Goal: Information Seeking & Learning: Learn about a topic

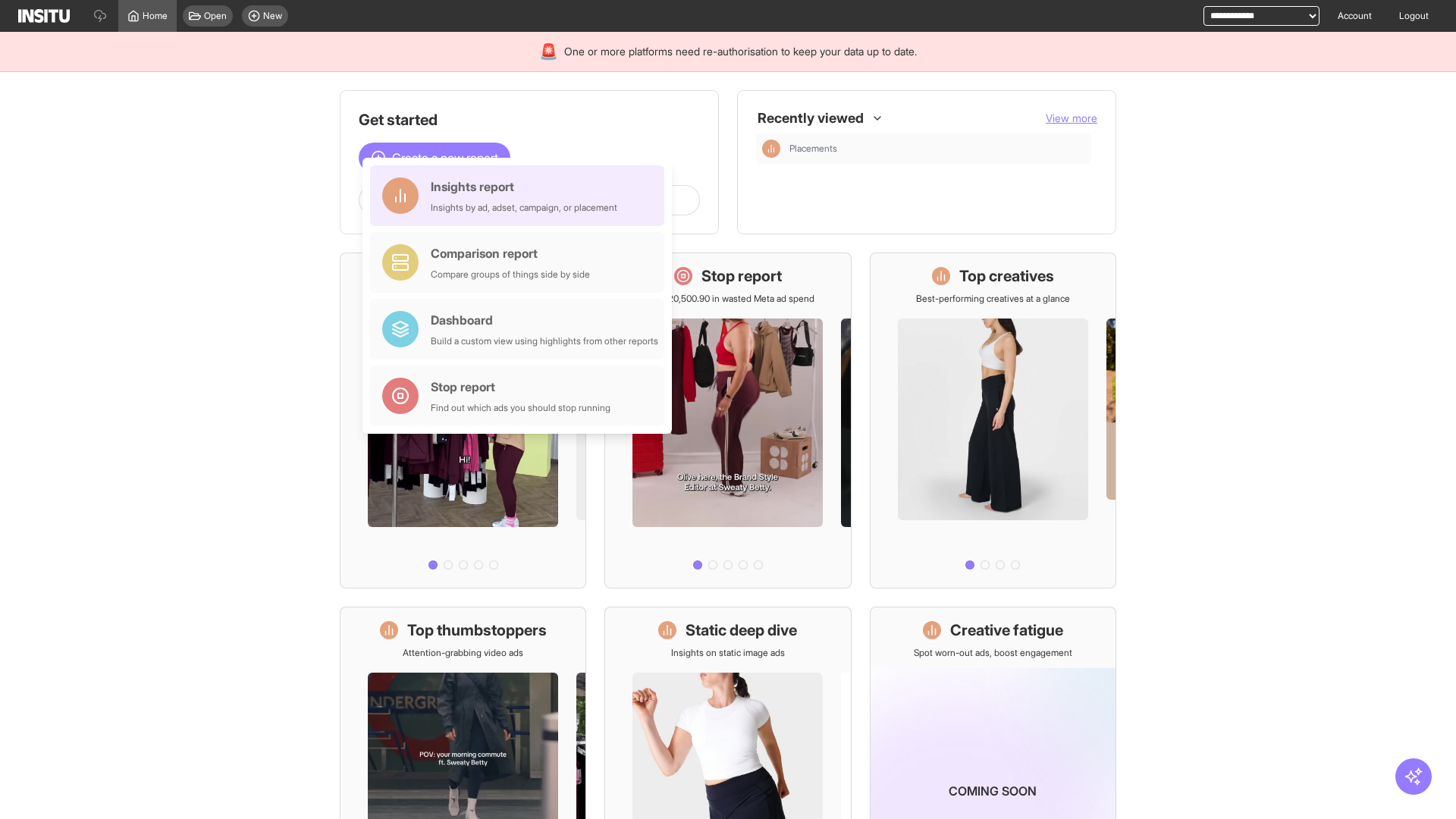
click at [521, 196] on div "Insights report Insights by ad, adset, campaign, or placement" at bounding box center [524, 196] width 187 height 37
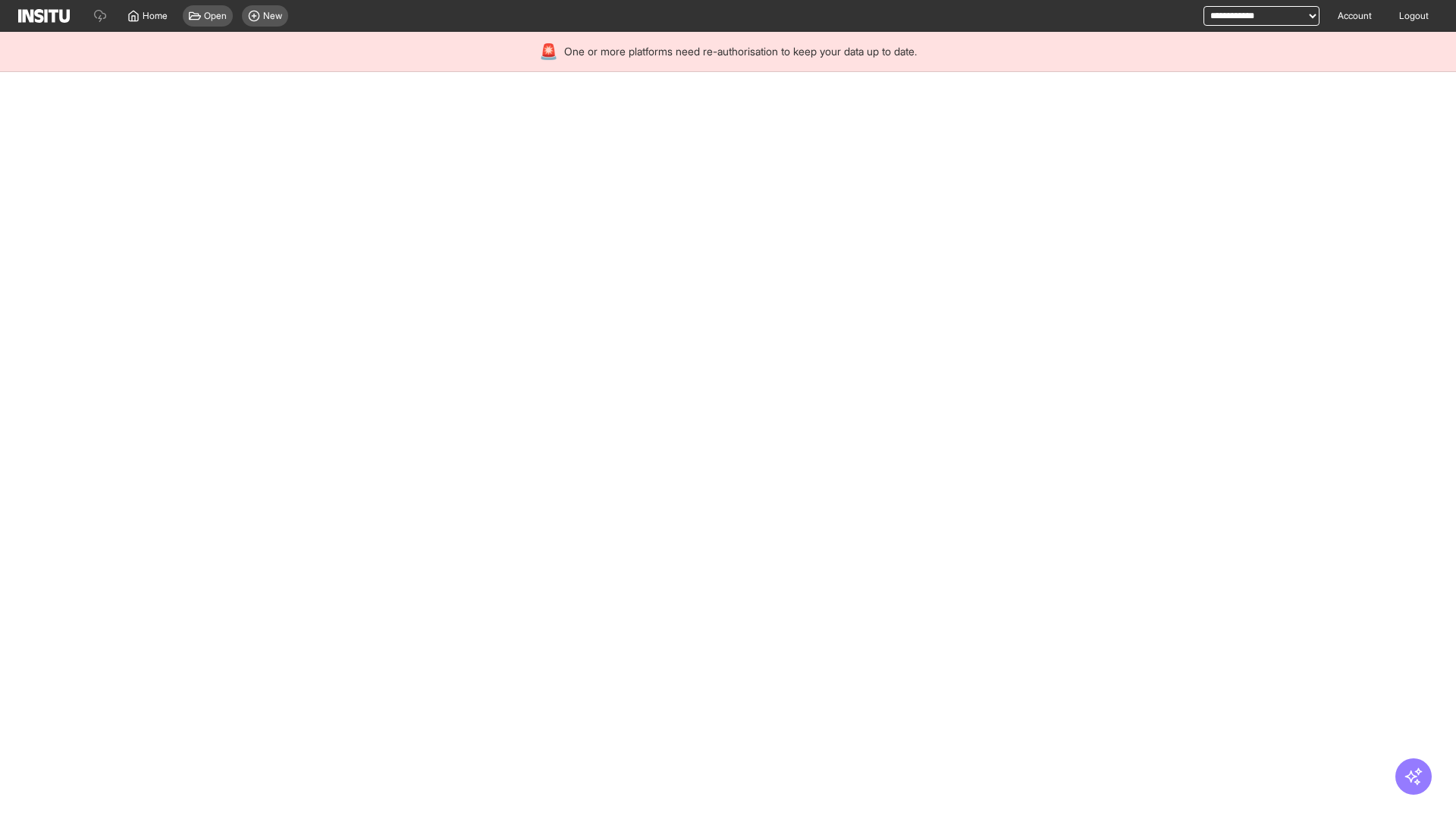
select select "**"
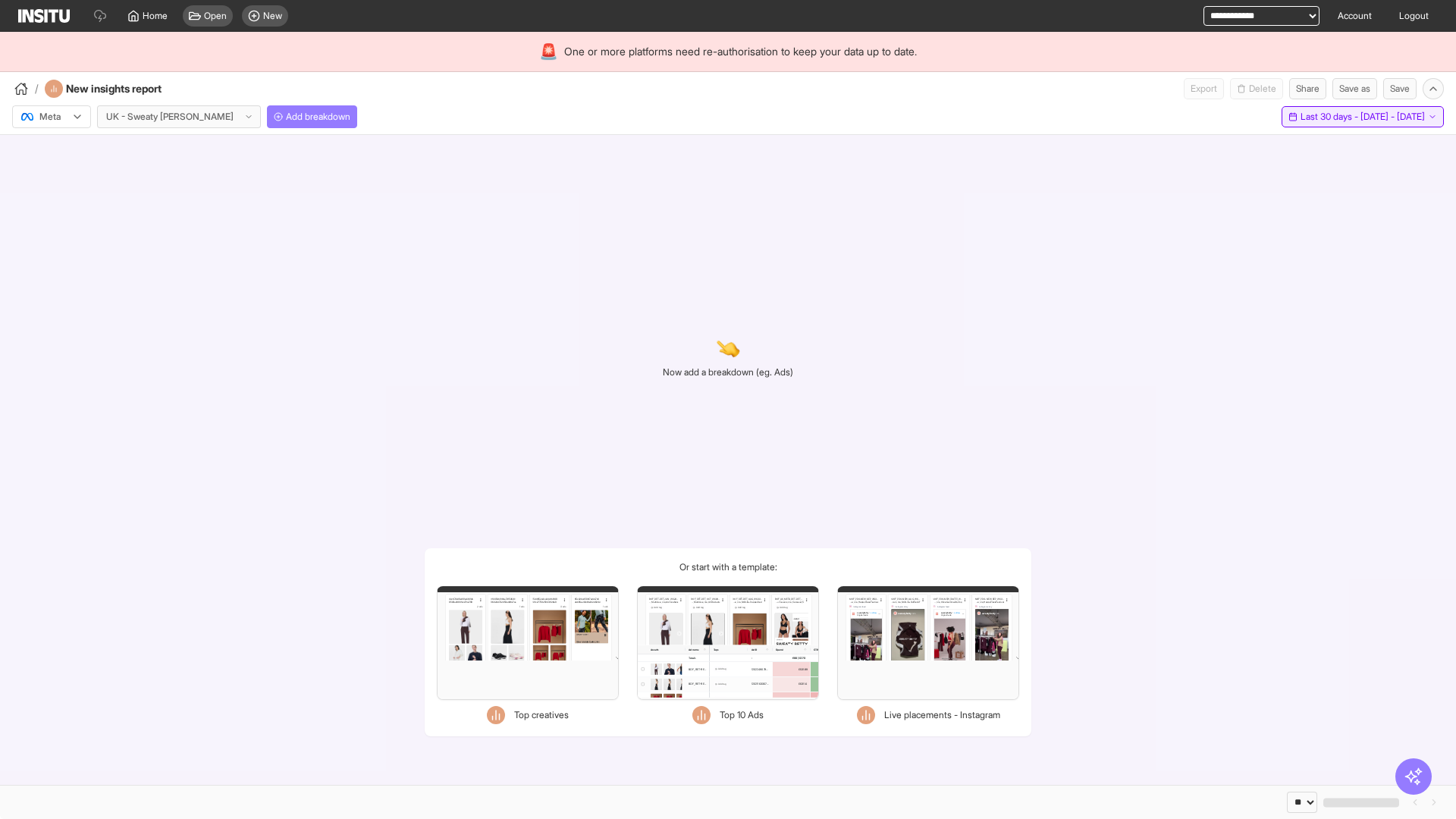
click at [1327, 117] on span "Last 30 days - [DATE] - [DATE]" at bounding box center [1363, 116] width 125 height 12
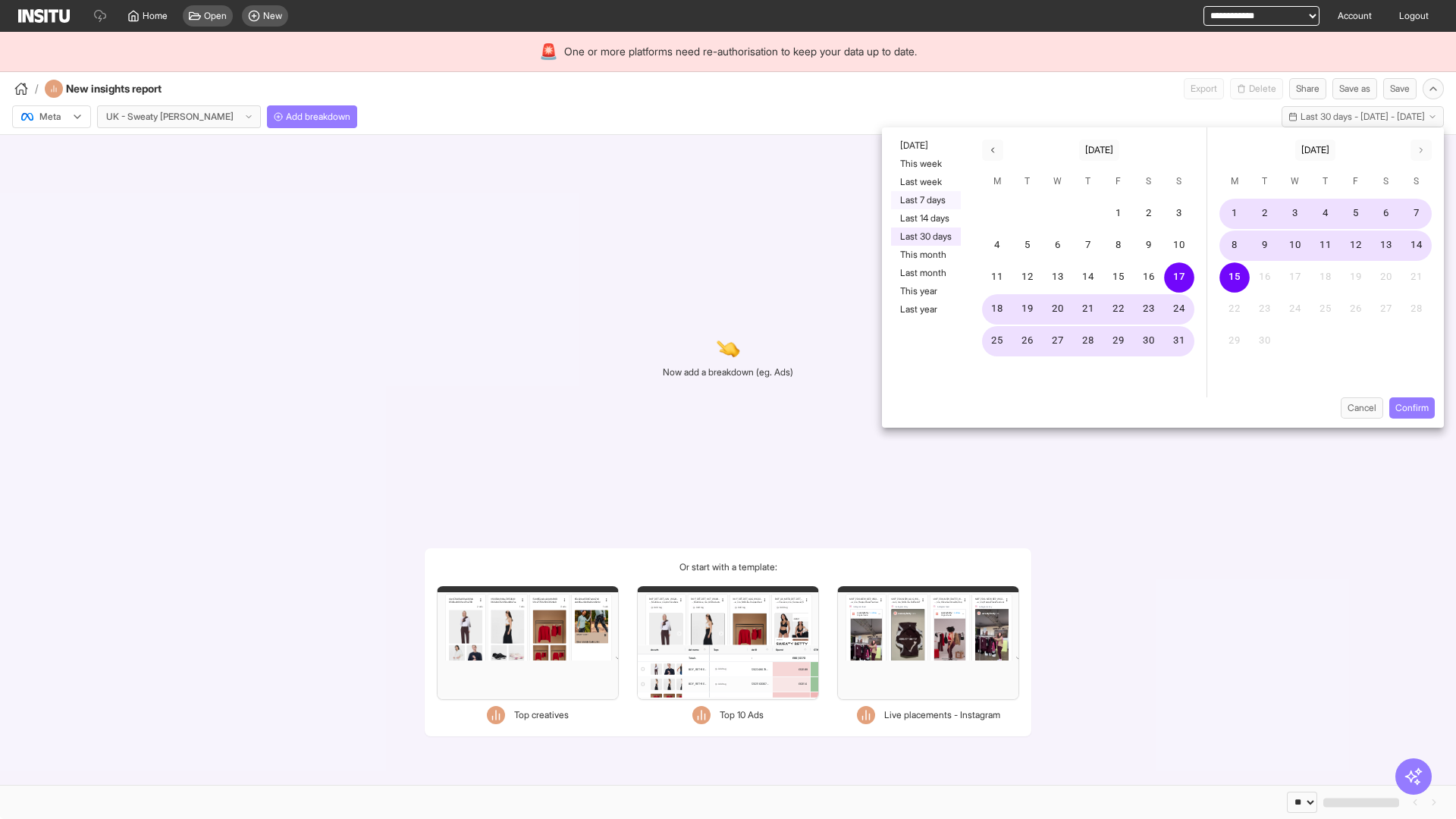
click at [924, 200] on button "Last 7 days" at bounding box center [926, 199] width 70 height 18
